Goal: Information Seeking & Learning: Learn about a topic

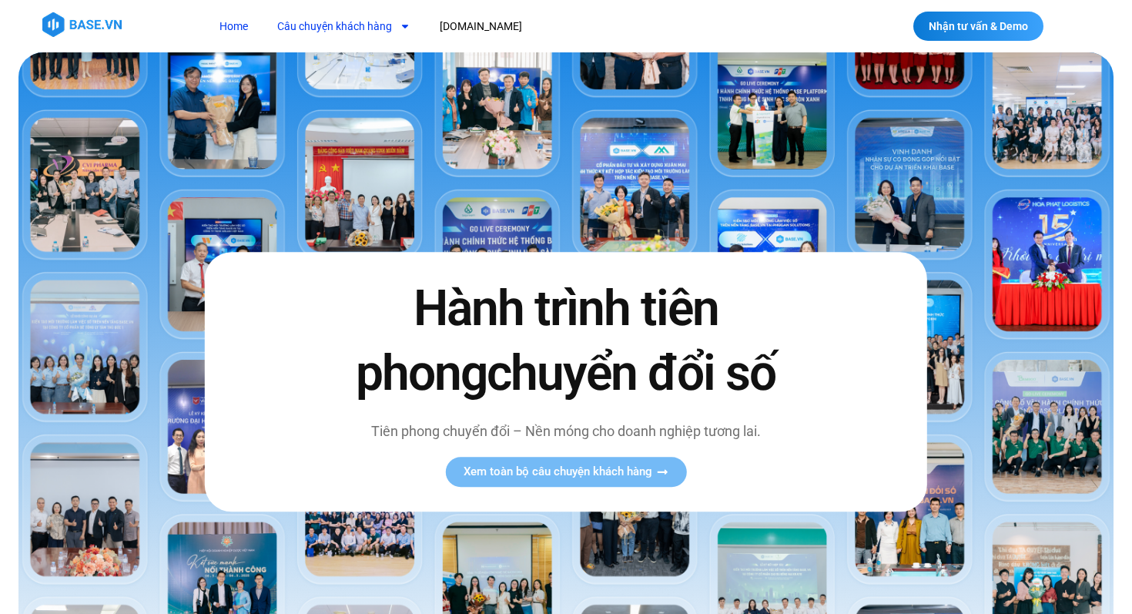
click at [378, 28] on link "Câu chuyện khách hàng" at bounding box center [344, 26] width 156 height 29
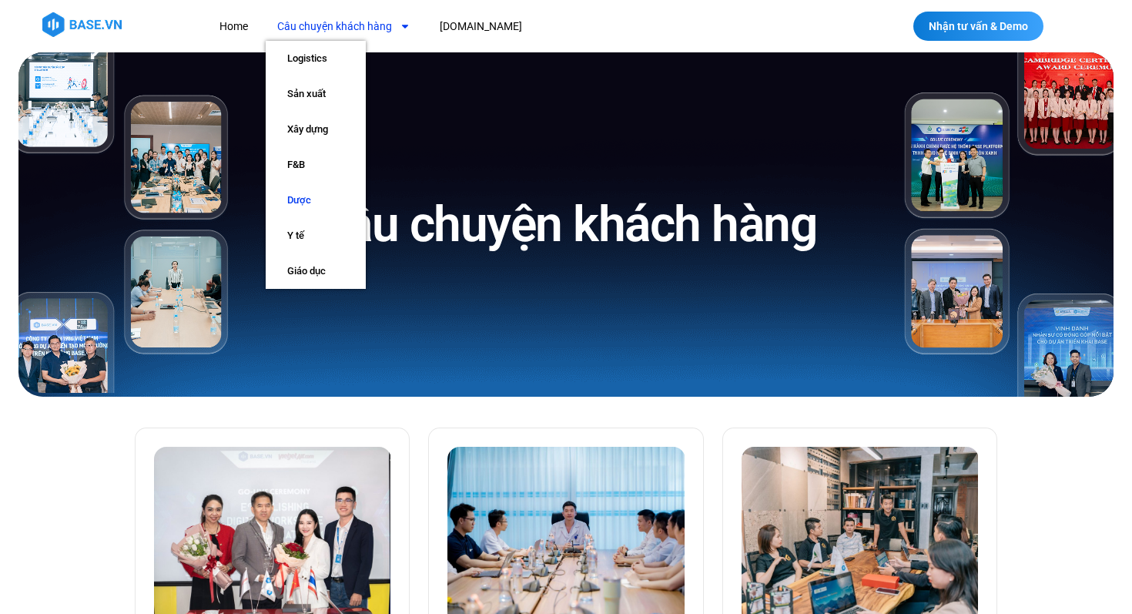
click at [314, 193] on link "Dược" at bounding box center [316, 200] width 100 height 35
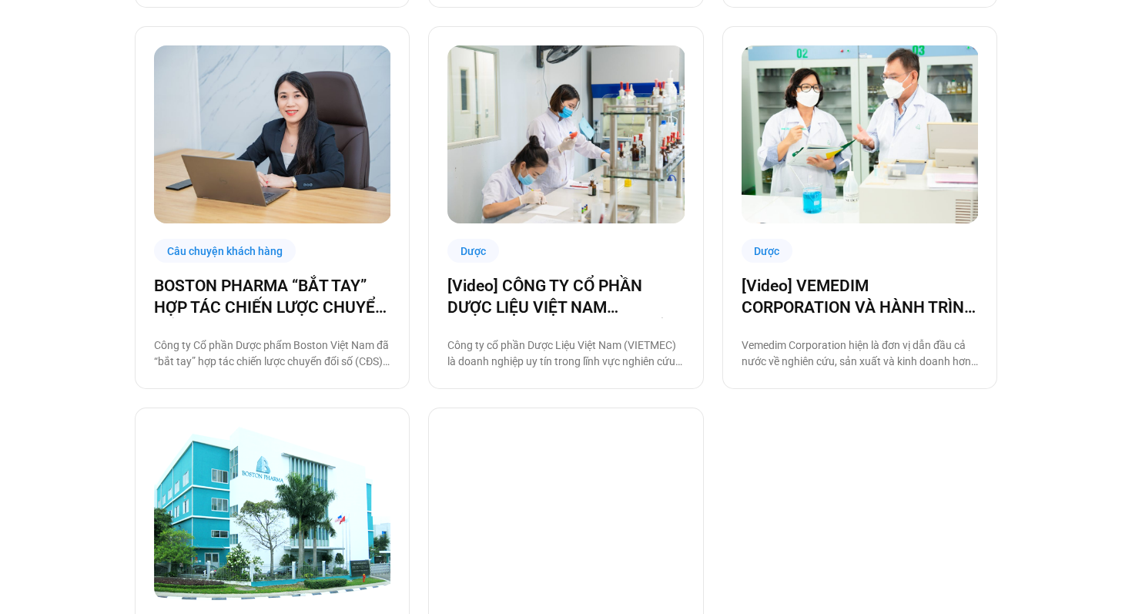
scroll to position [1185, 0]
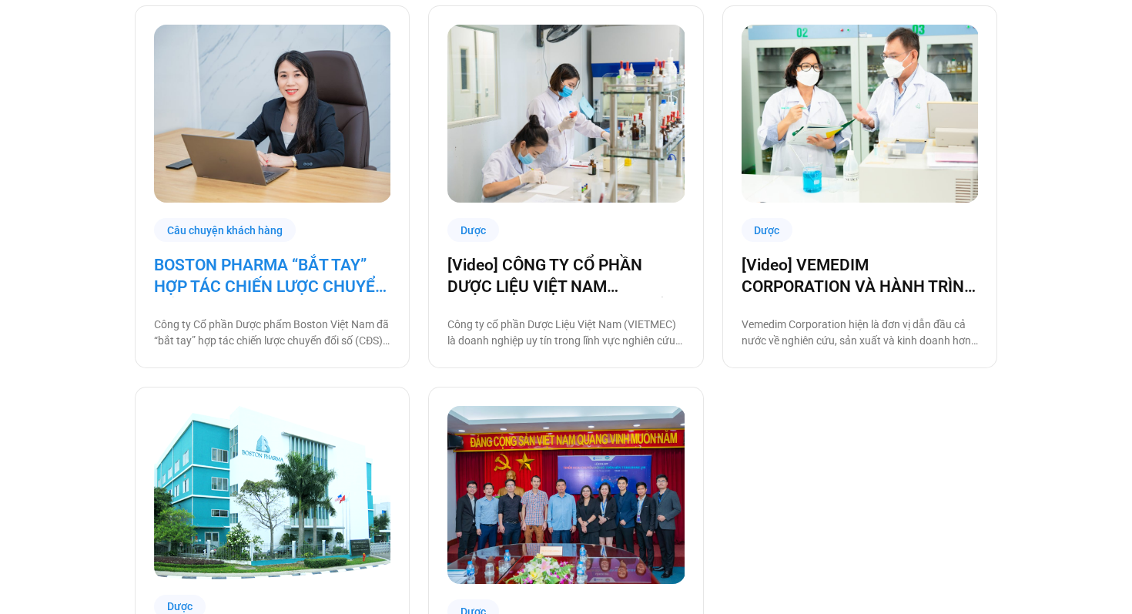
click at [353, 270] on link "BOSTON PHARMA “BẮT TAY” HỢP TÁC CHIẾN LƯỢC CHUYỂN ĐỔI SỐ CÙNG BASE.VN" at bounding box center [272, 275] width 236 height 43
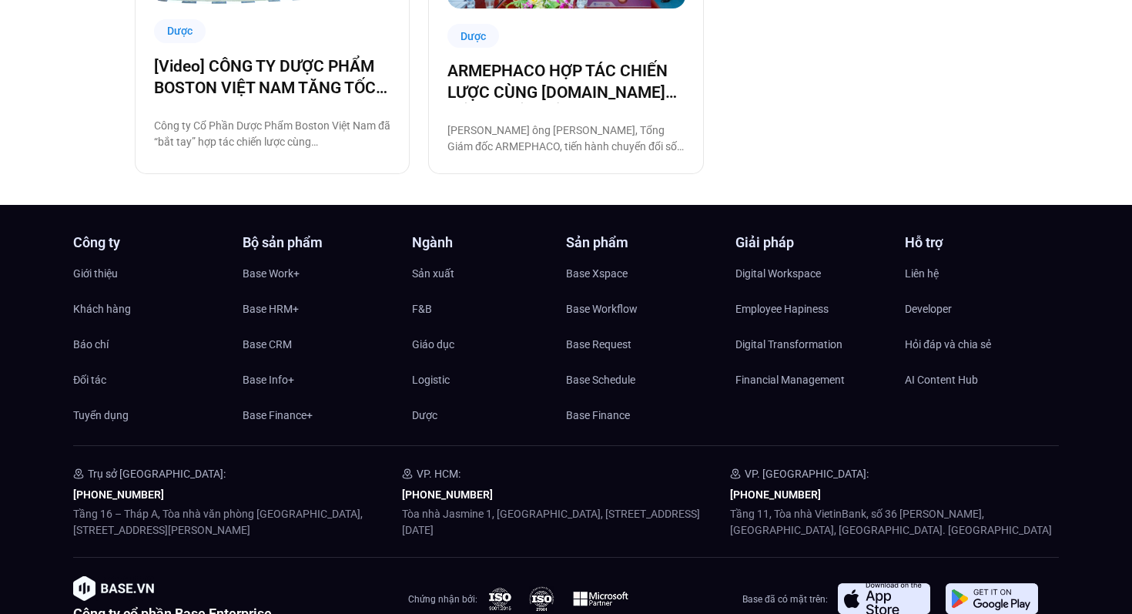
scroll to position [1762, 0]
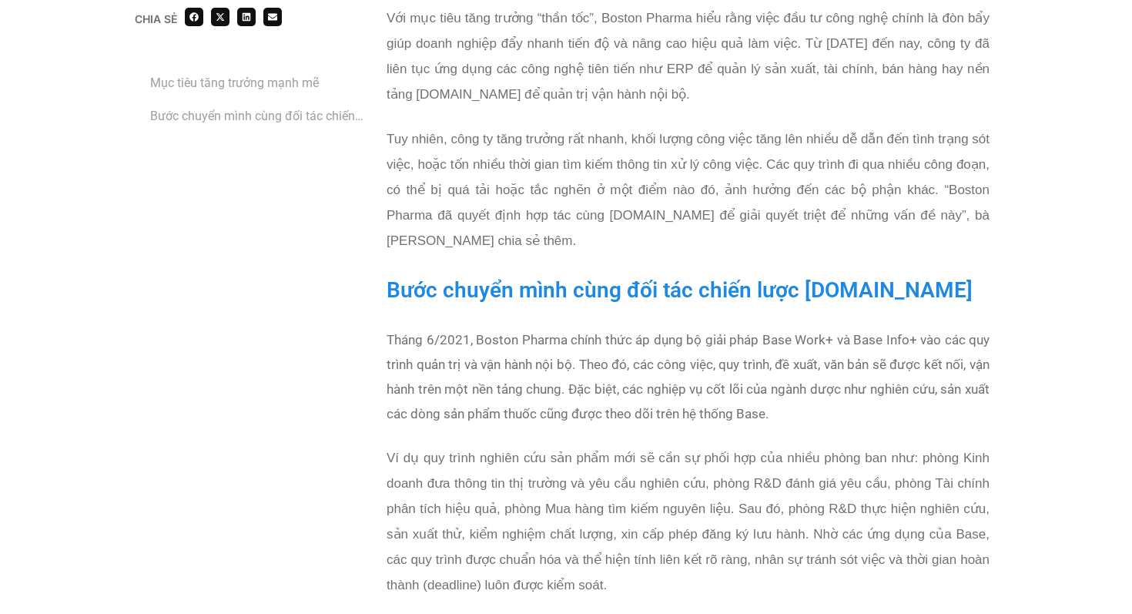
scroll to position [1352, 0]
